Goal: Task Accomplishment & Management: Complete application form

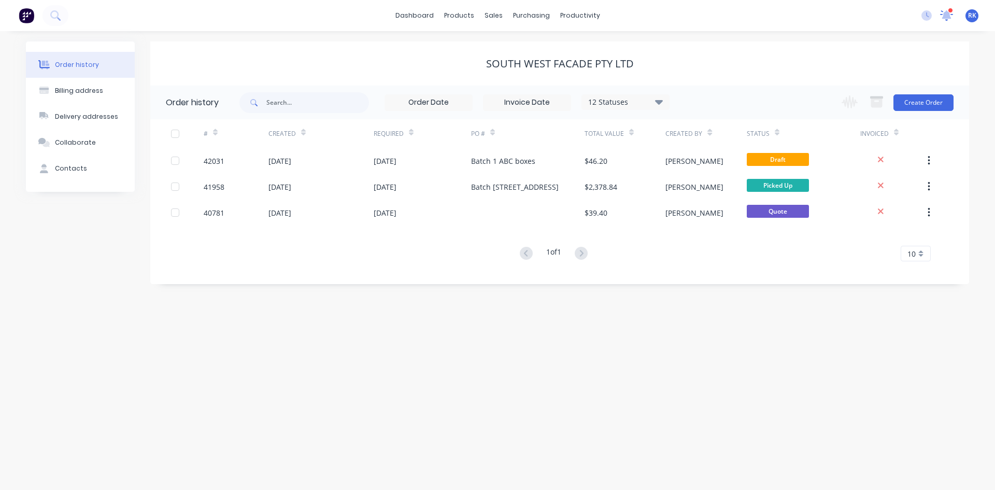
click at [946, 17] on icon at bounding box center [946, 14] width 9 height 9
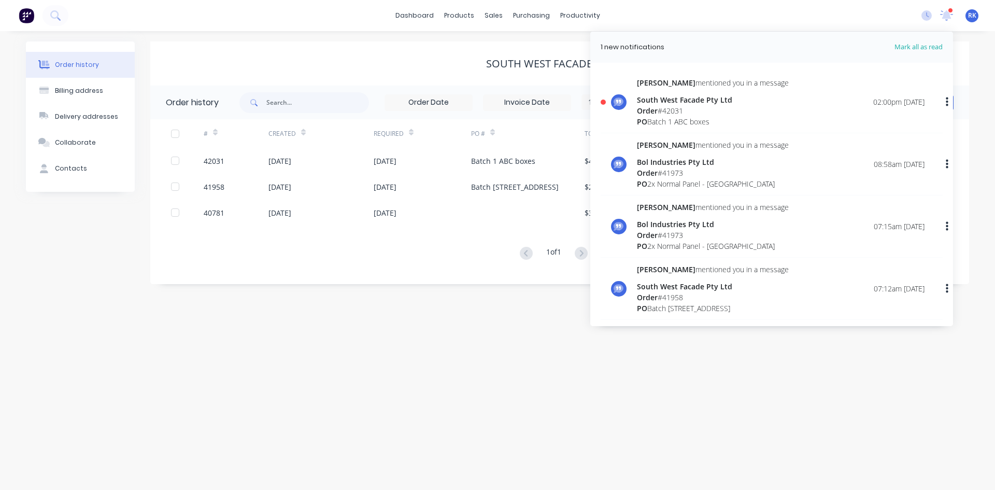
click at [721, 112] on div "Order # 42031" at bounding box center [713, 110] width 152 height 11
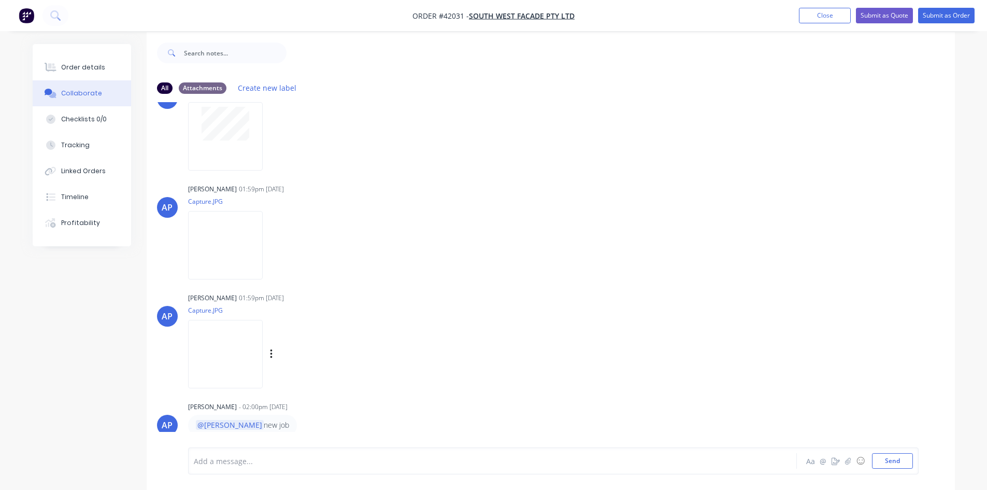
scroll to position [16, 0]
click at [245, 146] on div at bounding box center [225, 132] width 75 height 68
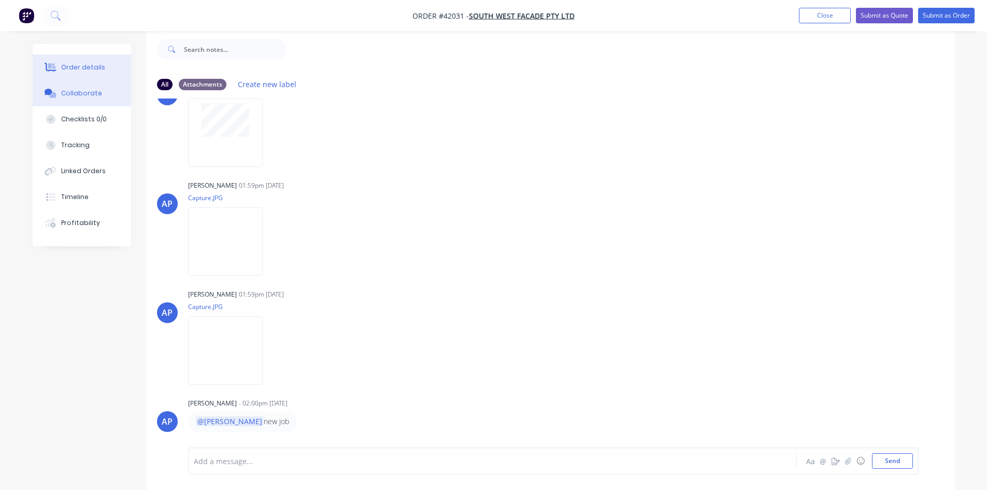
click at [84, 72] on div "Order details" at bounding box center [83, 67] width 44 height 9
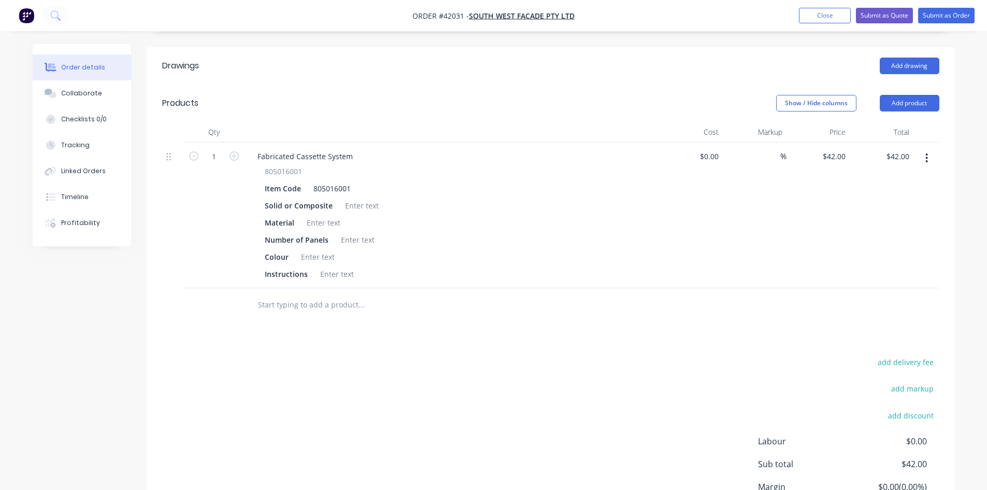
scroll to position [275, 0]
click at [360, 195] on div at bounding box center [362, 202] width 42 height 15
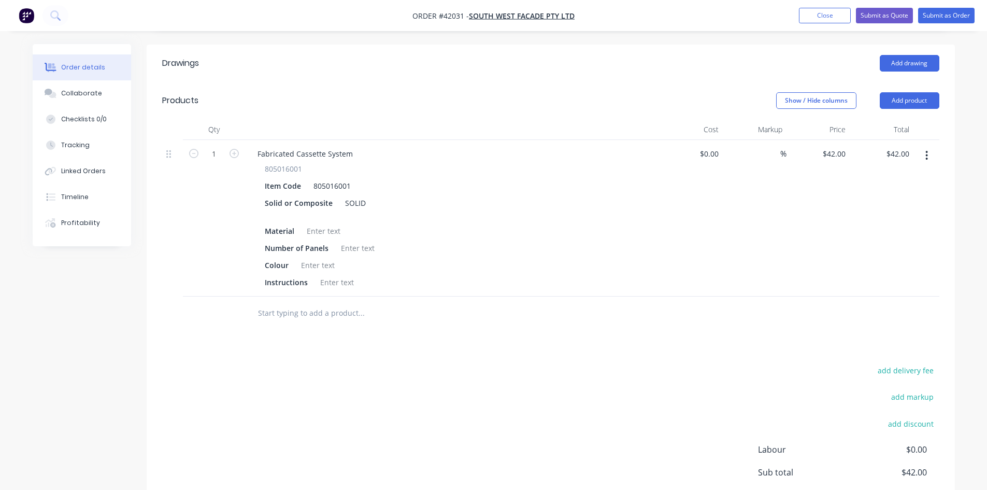
click at [380, 195] on div "Solid or Composite SOLID" at bounding box center [450, 208] width 379 height 26
click at [335, 223] on div at bounding box center [324, 230] width 42 height 15
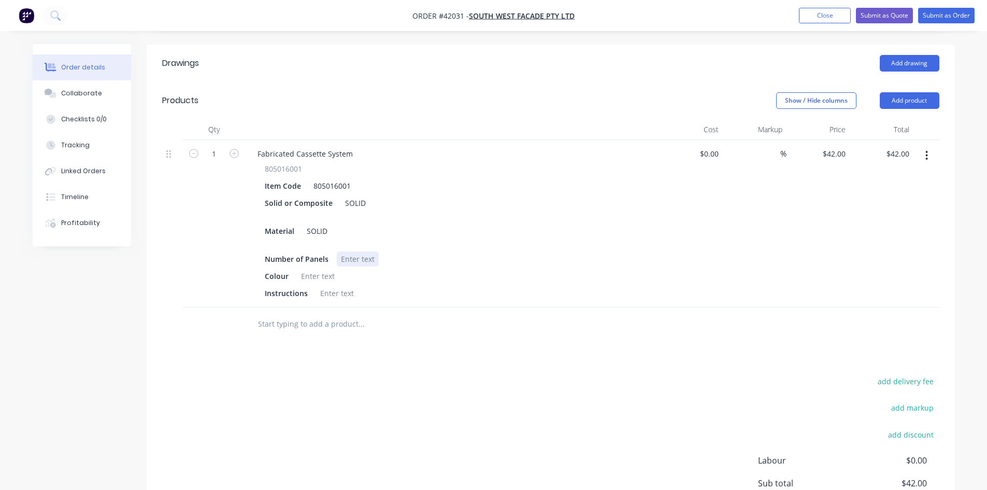
click at [345, 251] on div at bounding box center [358, 258] width 42 height 15
click at [404, 286] on div "Instructions" at bounding box center [450, 293] width 379 height 15
click at [311, 269] on div at bounding box center [318, 276] width 42 height 15
click at [336, 286] on div at bounding box center [337, 293] width 42 height 15
click at [344, 286] on div "NO FAM JUST CUT" at bounding box center [351, 293] width 70 height 15
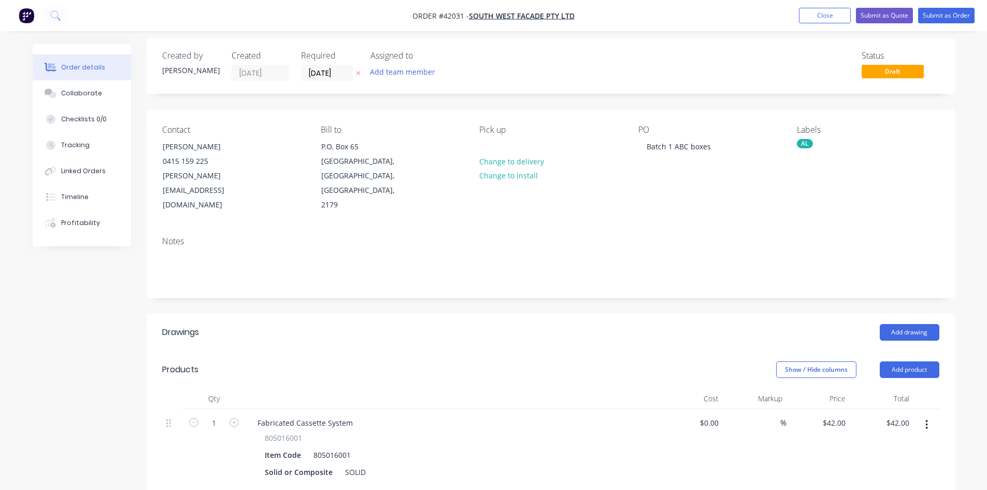
scroll to position [0, 0]
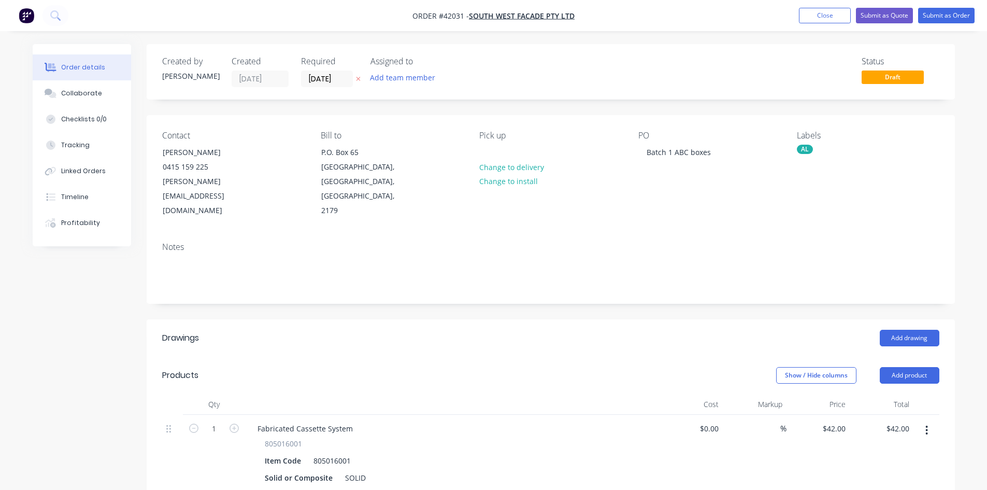
click at [705, 58] on div "Status Draft" at bounding box center [706, 71] width 465 height 31
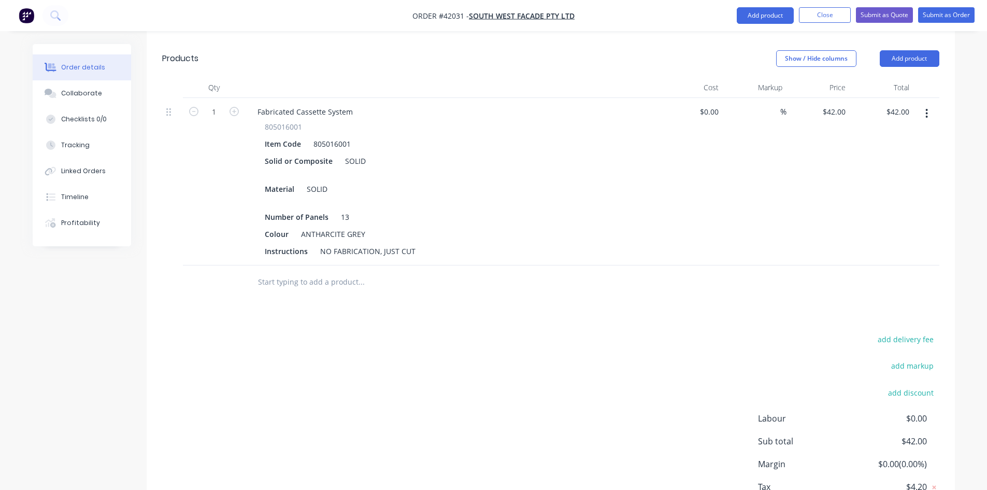
scroll to position [361, 0]
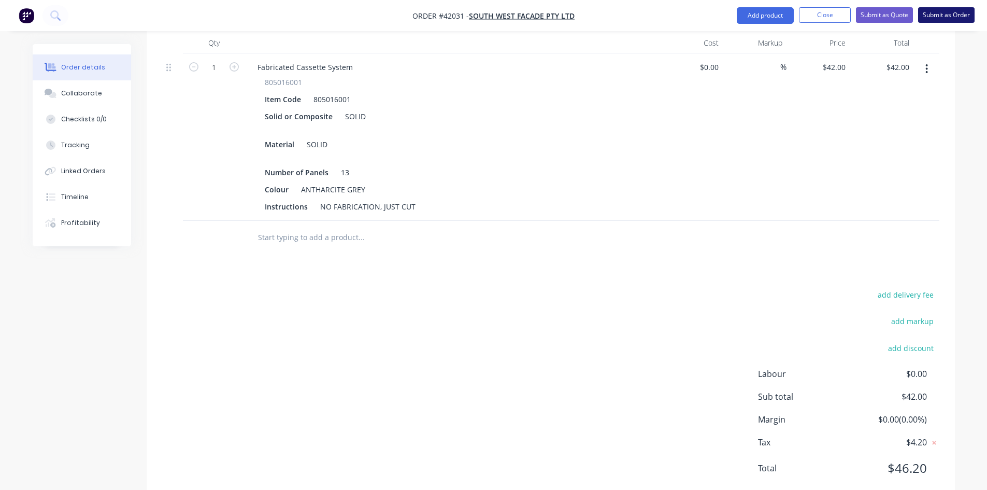
click at [936, 19] on button "Submit as Order" at bounding box center [947, 15] width 56 height 16
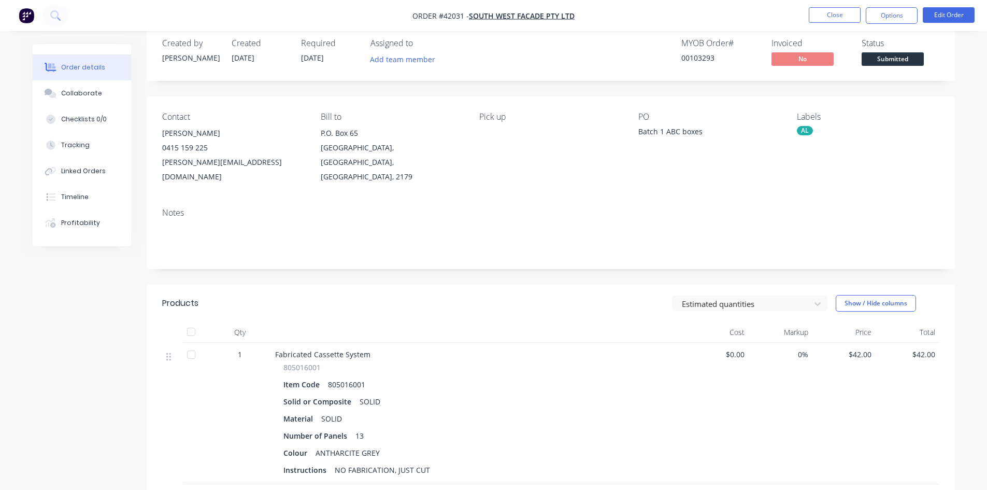
scroll to position [0, 0]
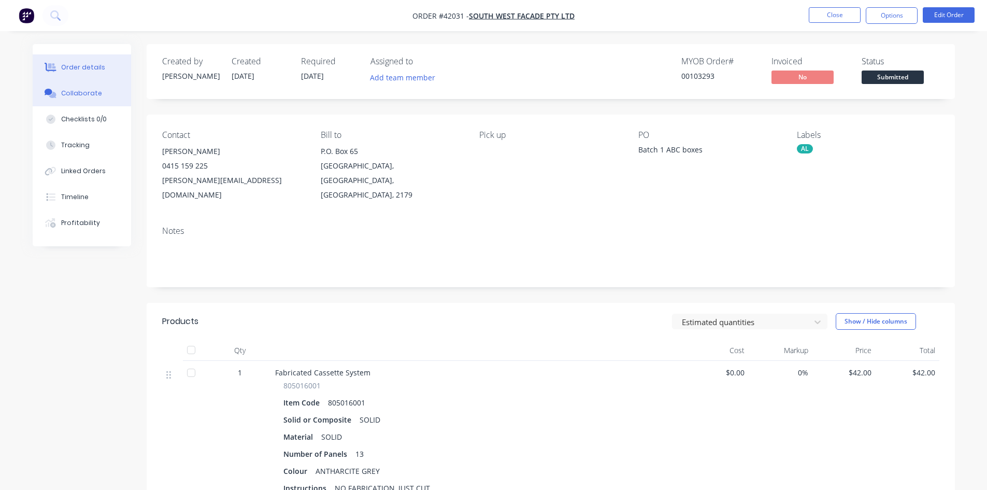
click at [80, 87] on button "Collaborate" at bounding box center [82, 93] width 98 height 26
